Goal: Information Seeking & Learning: Find contact information

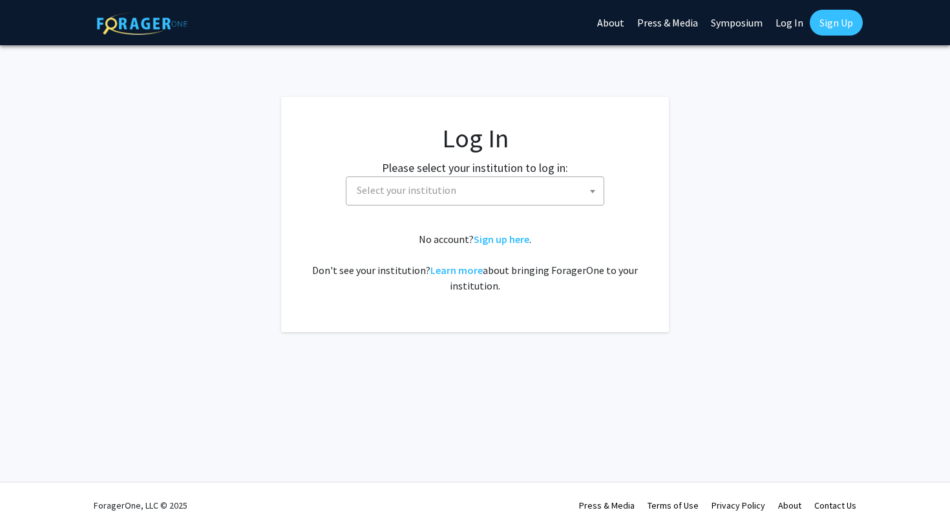
select select
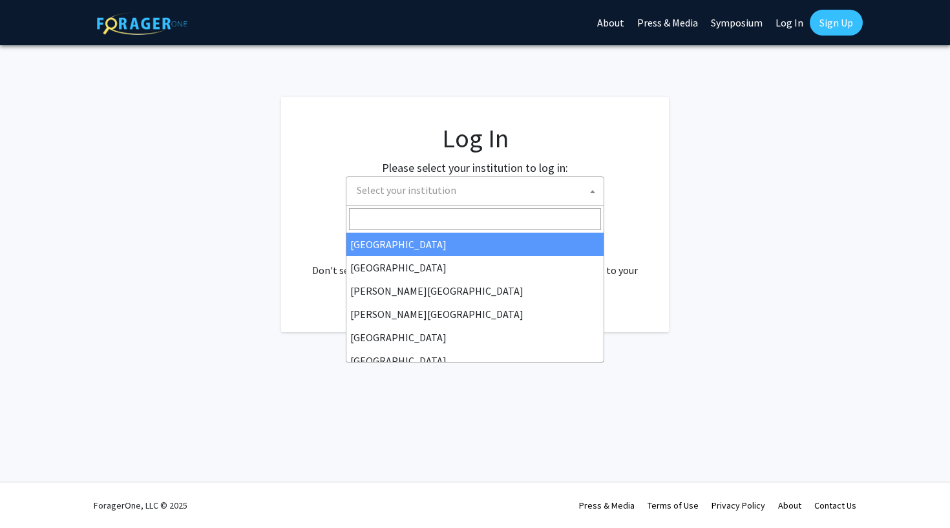
click at [512, 187] on span "Select your institution" at bounding box center [478, 190] width 252 height 26
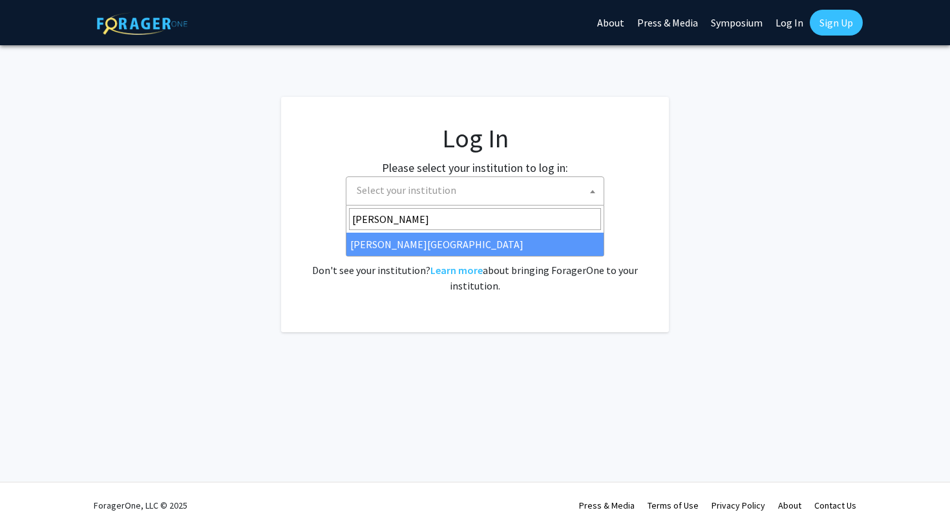
type input "[PERSON_NAME]"
select select "5"
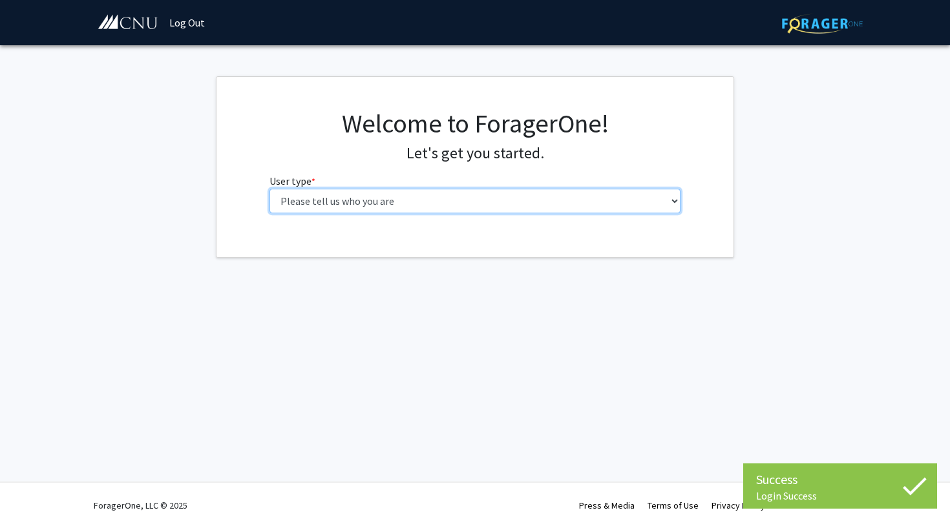
select select "1: undergrad"
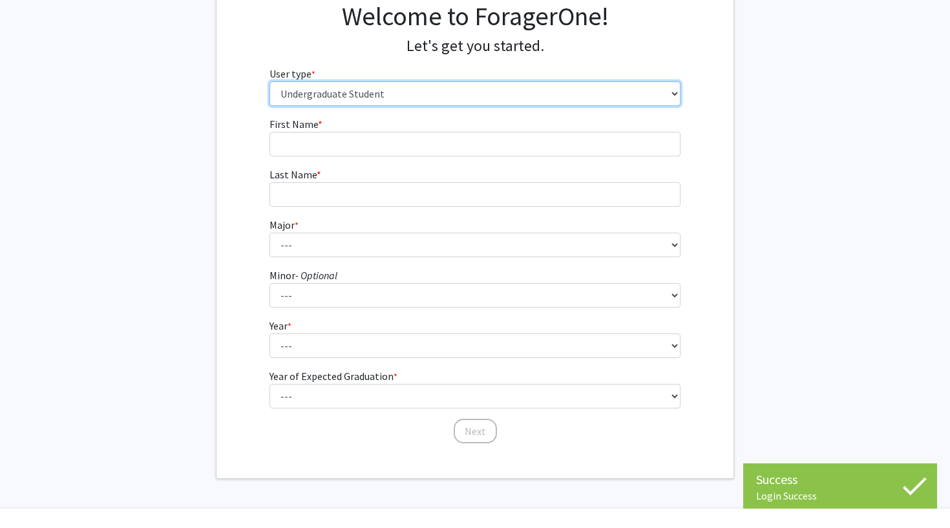
scroll to position [109, 0]
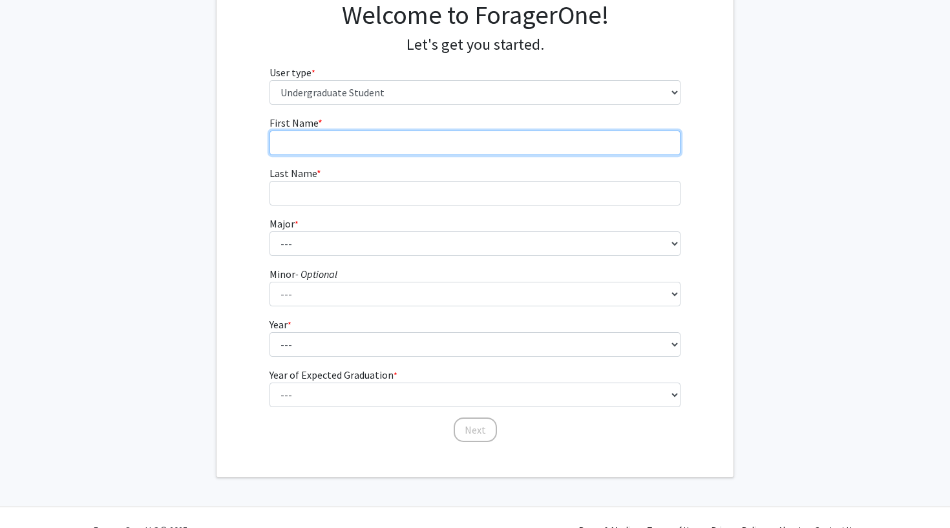
click at [487, 132] on input "First Name * required" at bounding box center [475, 143] width 412 height 25
type input "[PERSON_NAME]"
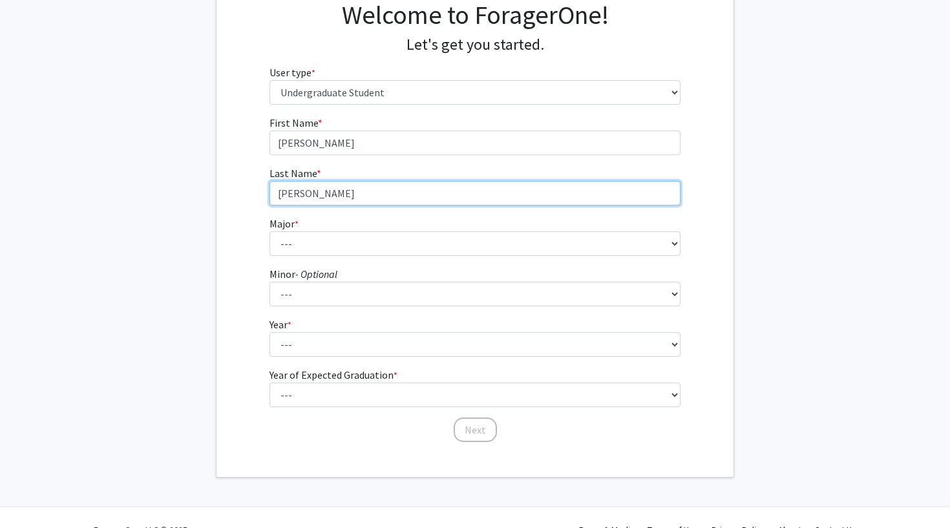
type input "[PERSON_NAME]"
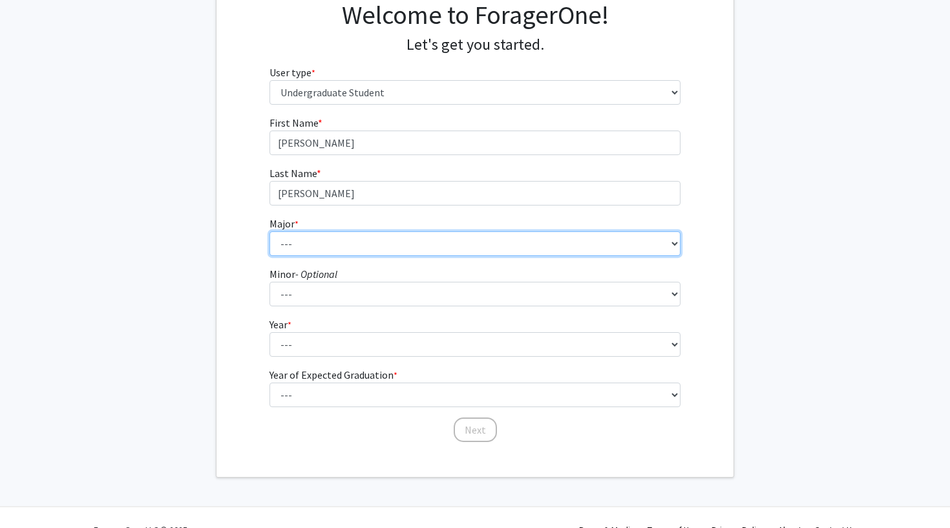
select select "8: 619"
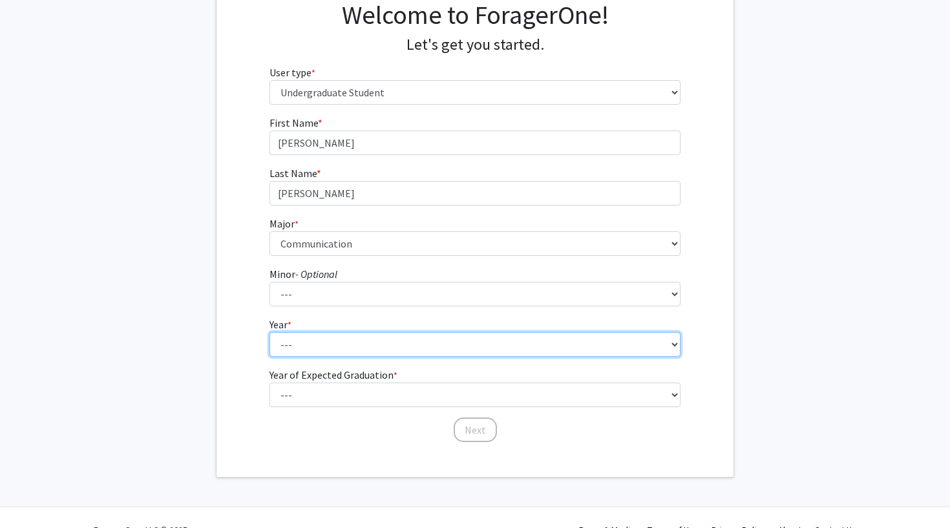
select select "3: junior"
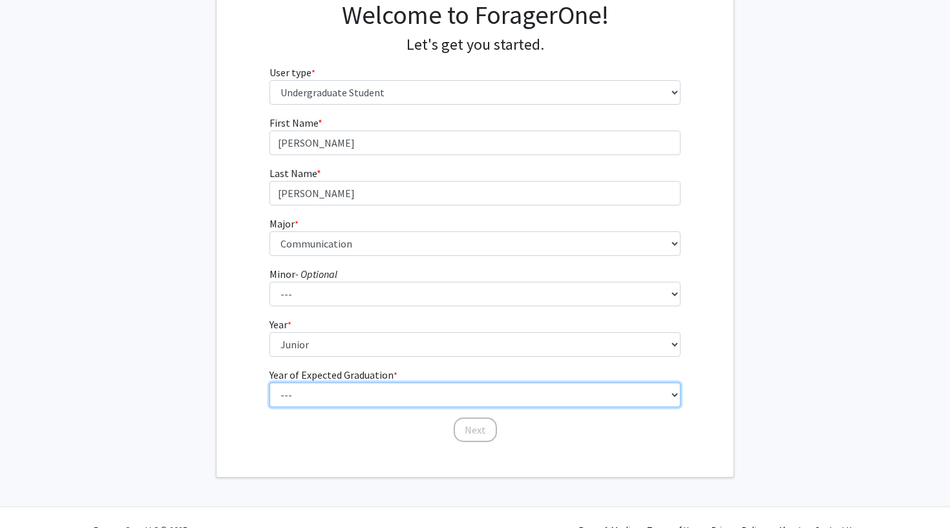
select select "3: 2027"
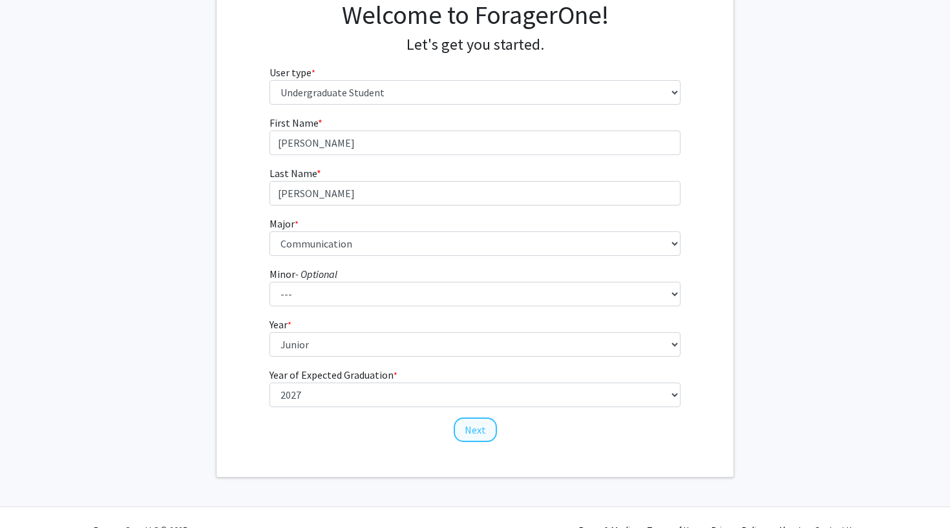
click at [479, 432] on button "Next" at bounding box center [475, 429] width 43 height 25
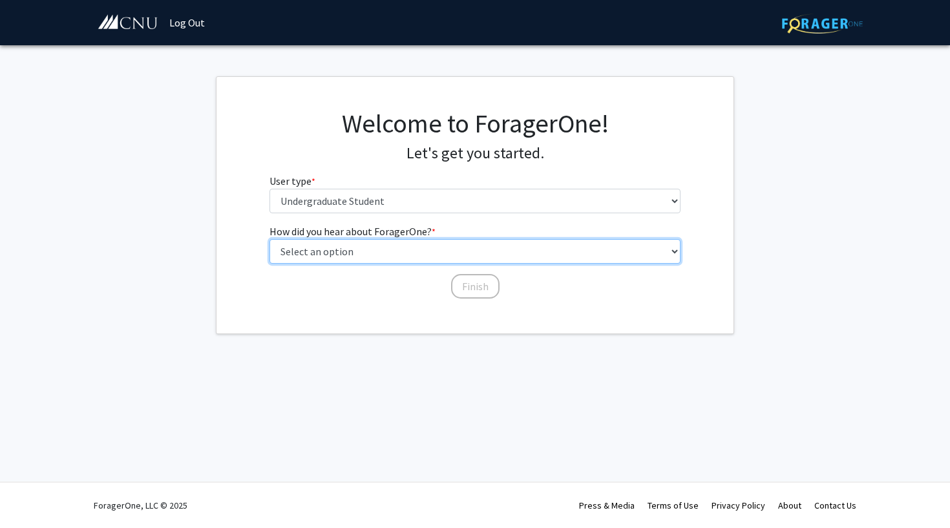
select select "1: peer_recommendation"
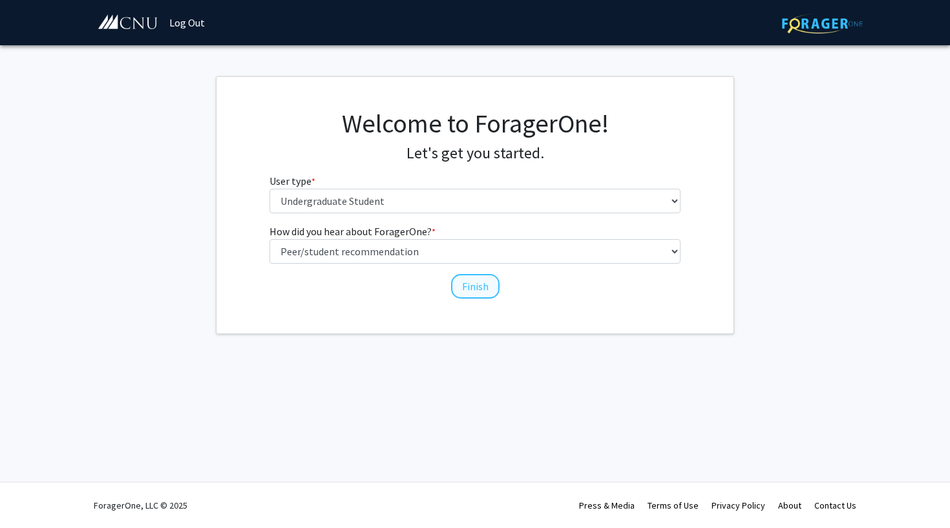
click at [465, 280] on button "Finish" at bounding box center [475, 286] width 48 height 25
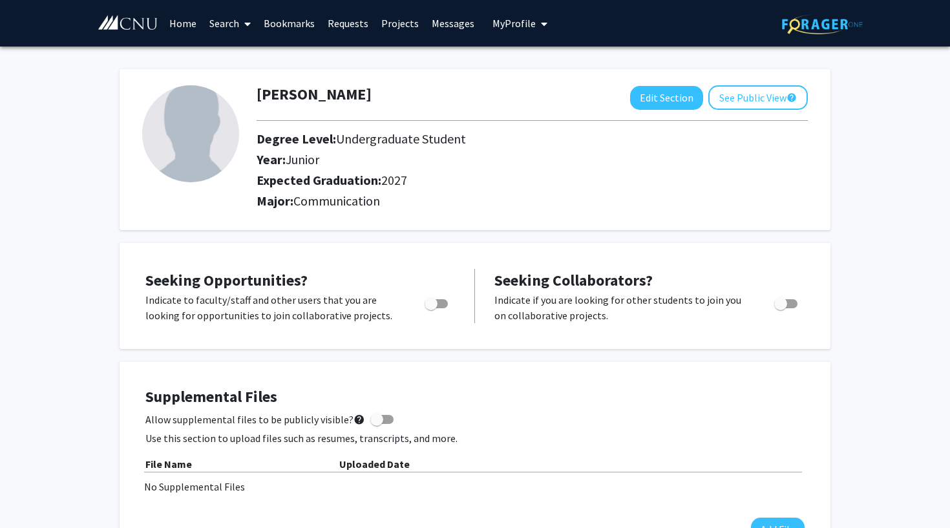
click at [141, 21] on img at bounding box center [127, 23] width 61 height 16
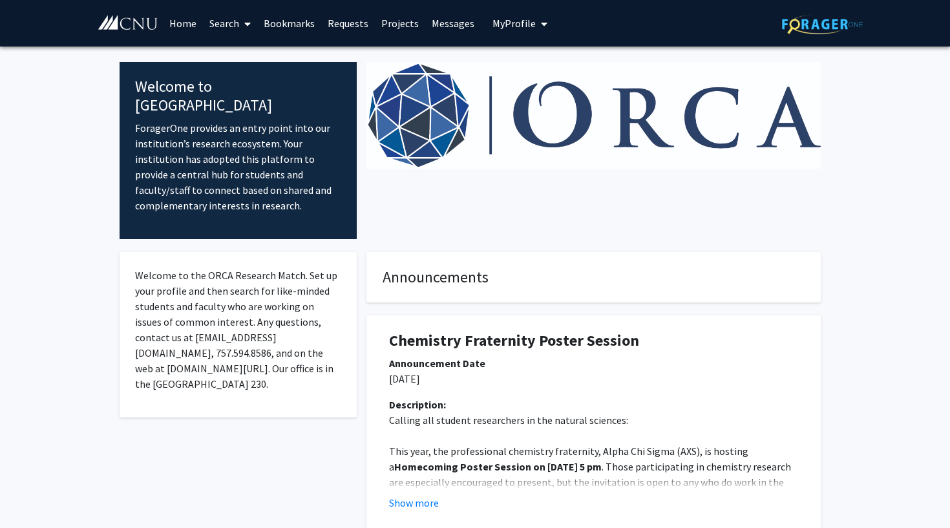
click at [228, 19] on link "Search" at bounding box center [230, 23] width 54 height 45
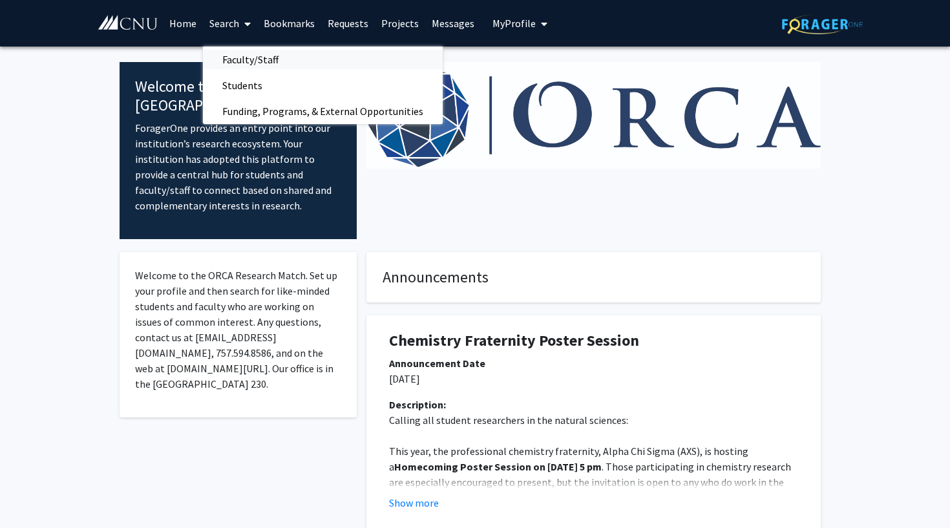
click at [272, 58] on span "Faculty/Staff" at bounding box center [250, 60] width 95 height 26
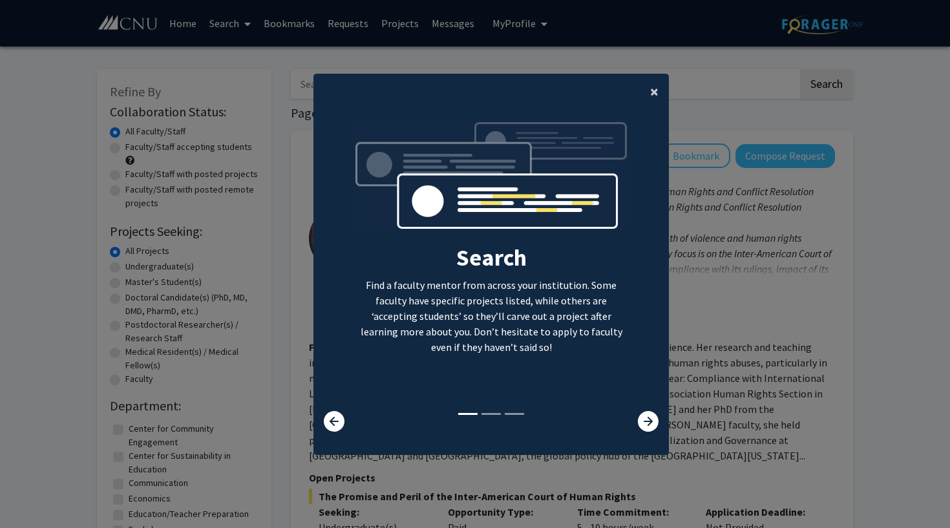
click at [657, 94] on span "×" at bounding box center [654, 91] width 8 height 20
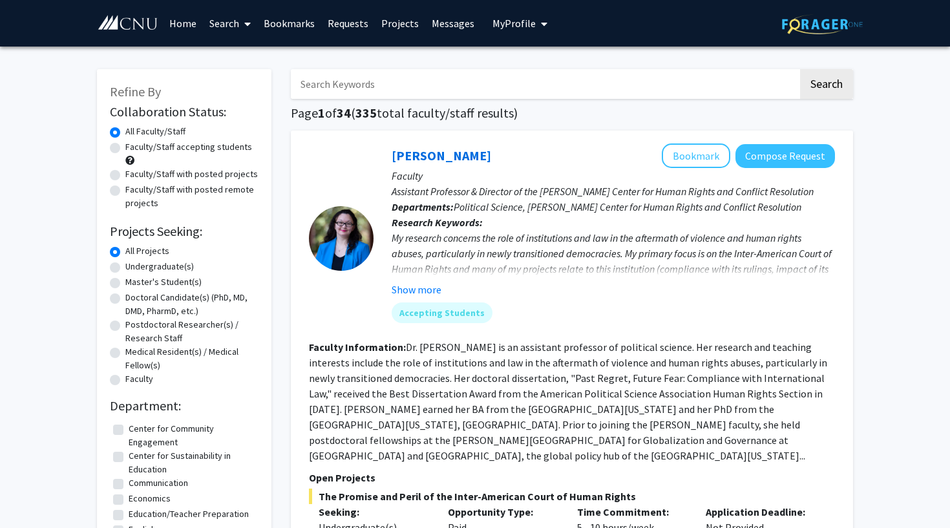
click at [579, 82] on input "Search Keywords" at bounding box center [544, 84] width 507 height 30
type input "music and rentention"
click at [826, 86] on button "Search" at bounding box center [826, 84] width 53 height 30
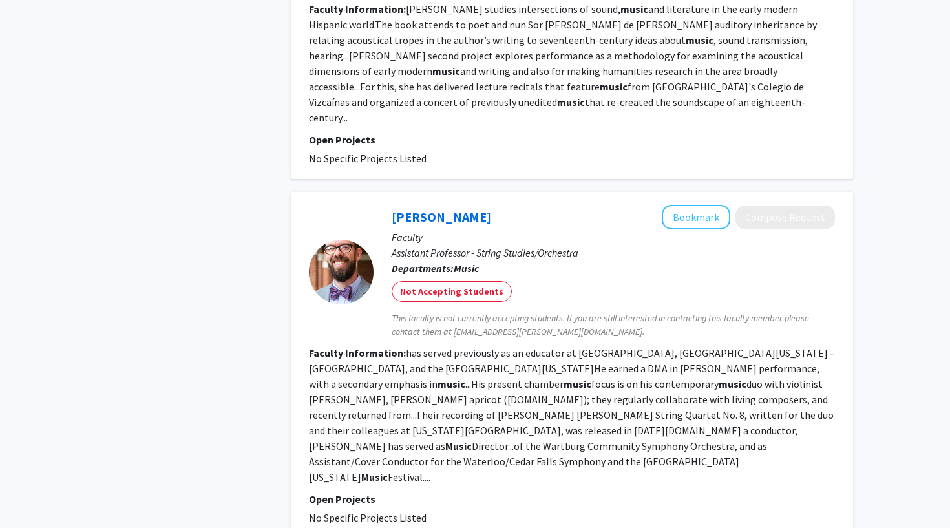
scroll to position [2400, 0]
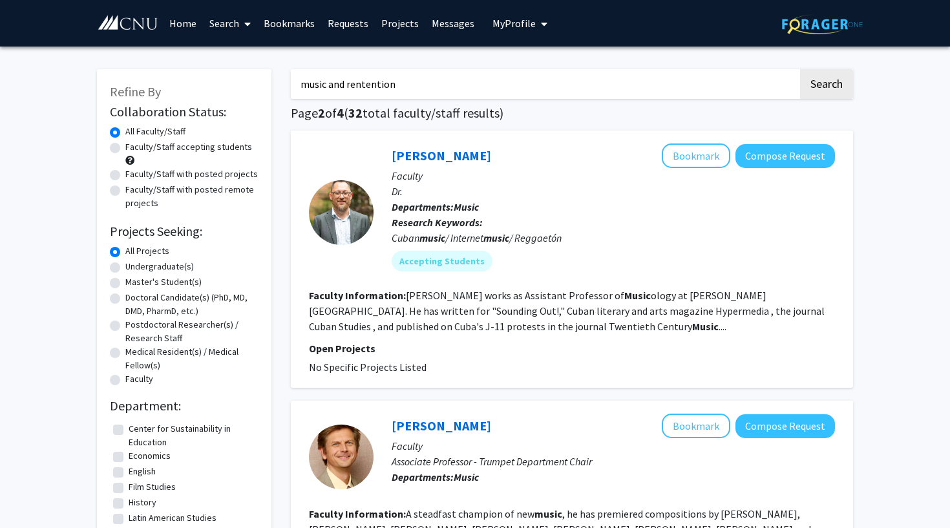
click at [377, 85] on input "music and rentention" at bounding box center [544, 84] width 507 height 30
type input "[PERSON_NAME]"
click at [826, 86] on button "Search" at bounding box center [826, 84] width 53 height 30
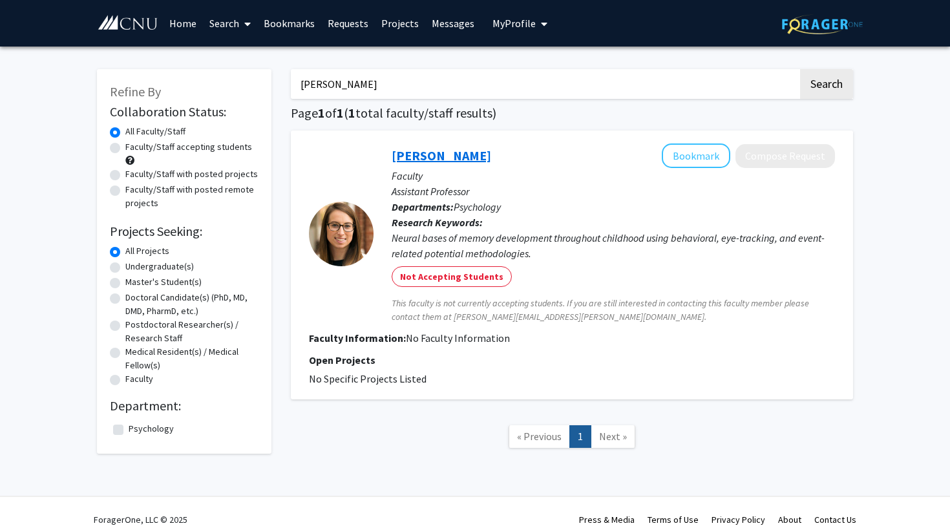
click at [413, 158] on link "[PERSON_NAME]" at bounding box center [442, 155] width 100 height 16
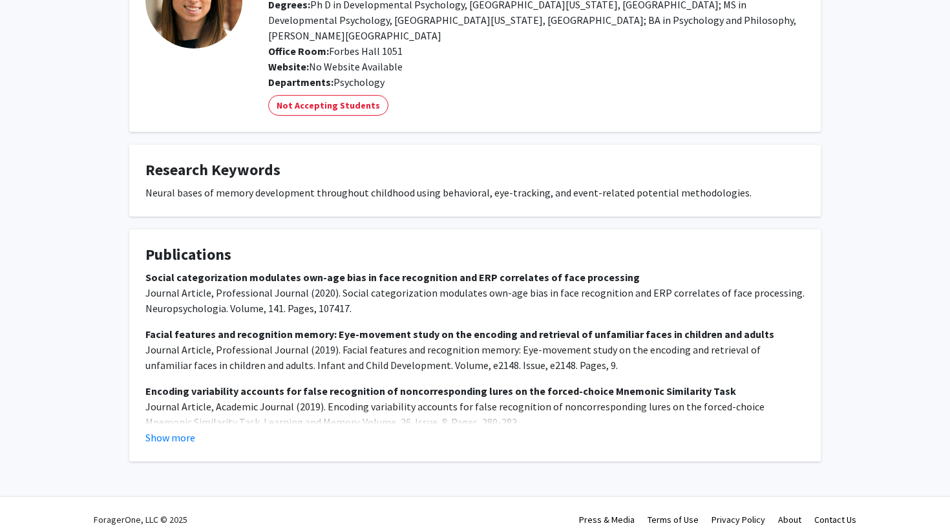
scroll to position [120, 0]
click at [165, 430] on button "Show more" at bounding box center [170, 438] width 50 height 16
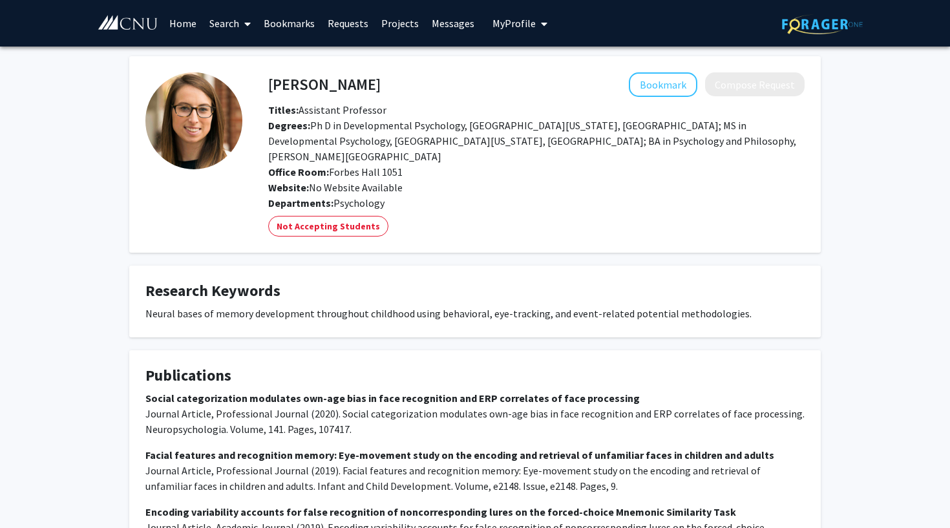
scroll to position [0, 0]
